Goal: Check status

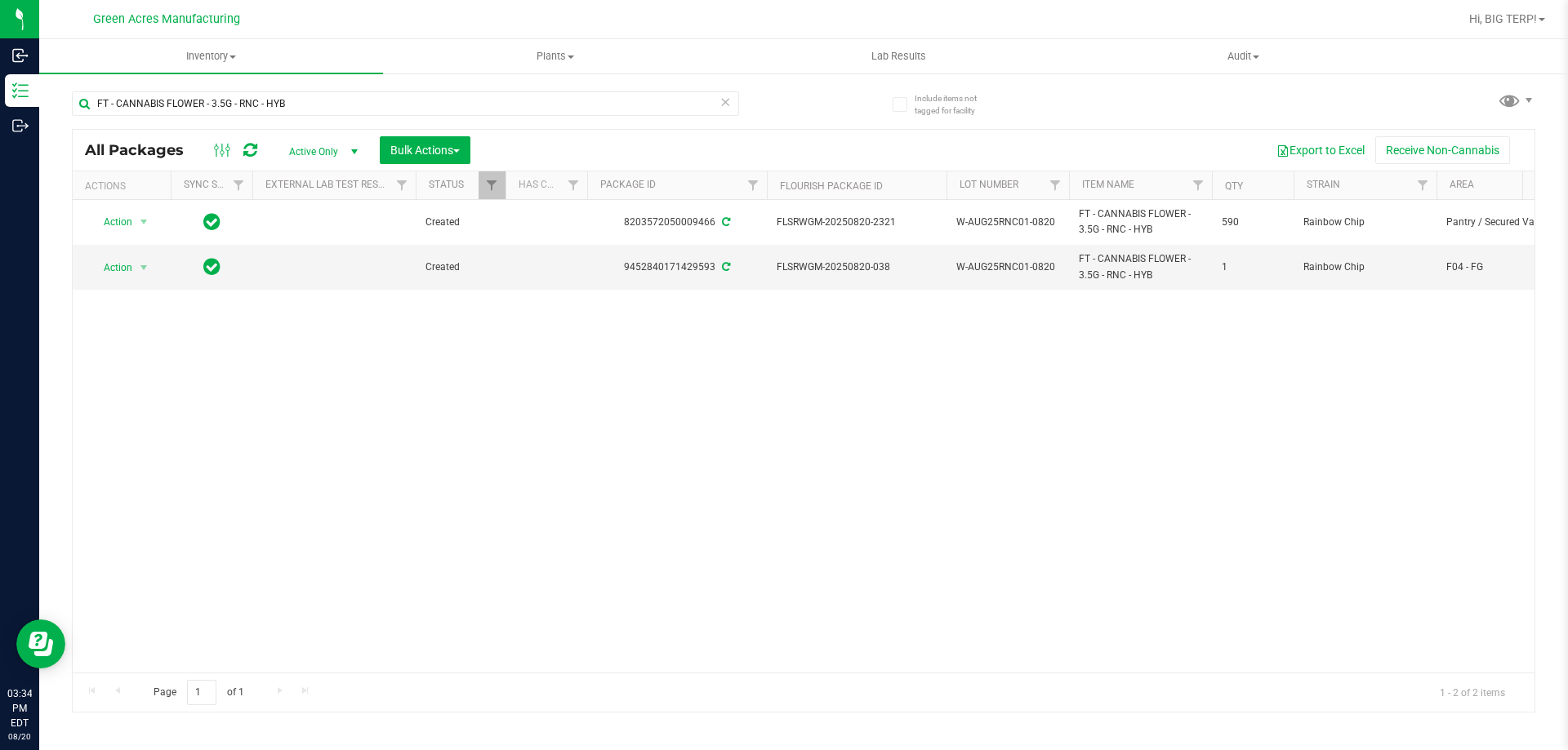
click at [510, 415] on div "Action Action Adjust qty Create package Edit attributes Global inventory Locate…" at bounding box center [803, 436] width 1462 height 473
click at [801, 438] on div "Action Action Adjust qty Create package Edit attributes Global inventory Locate…" at bounding box center [803, 436] width 1462 height 473
click at [256, 154] on icon at bounding box center [250, 150] width 14 height 16
click at [301, 421] on div "Action Action Adjust qty Create package Edit attributes Global inventory Locate…" at bounding box center [803, 436] width 1462 height 473
